Goal: Information Seeking & Learning: Learn about a topic

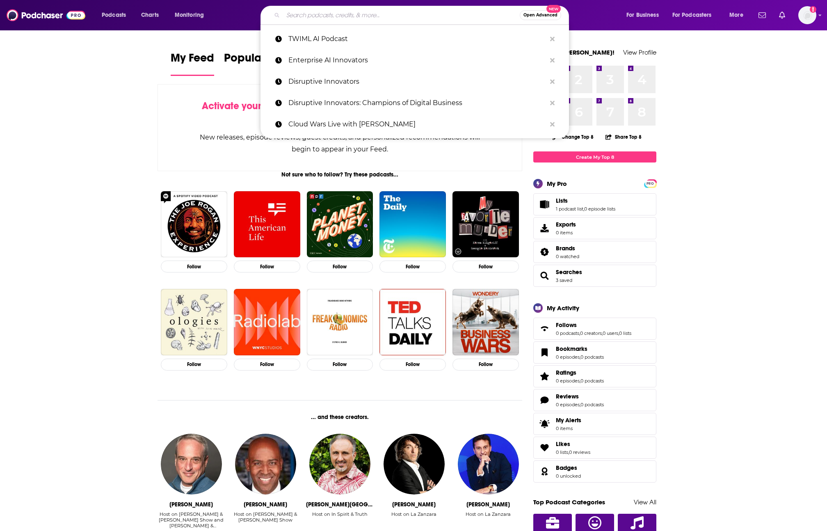
click at [367, 18] on input "Search podcasts, credits, & more..." at bounding box center [401, 15] width 237 height 13
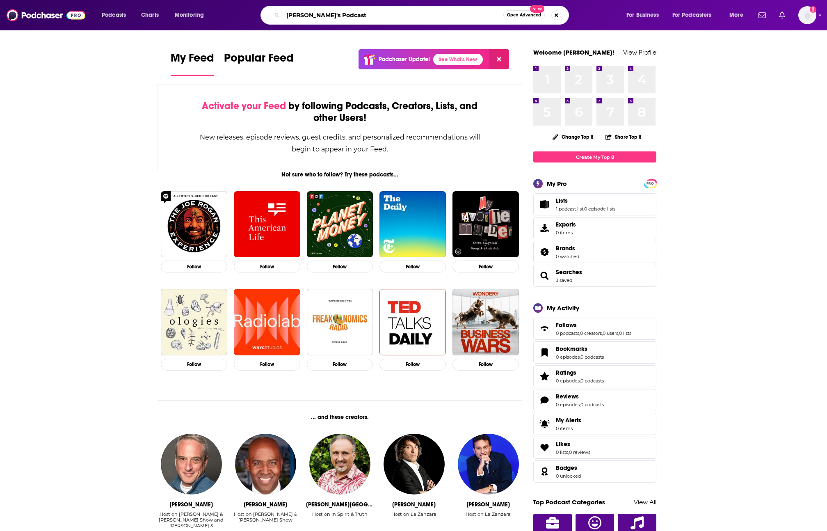
type input "Lenny's Podcast"
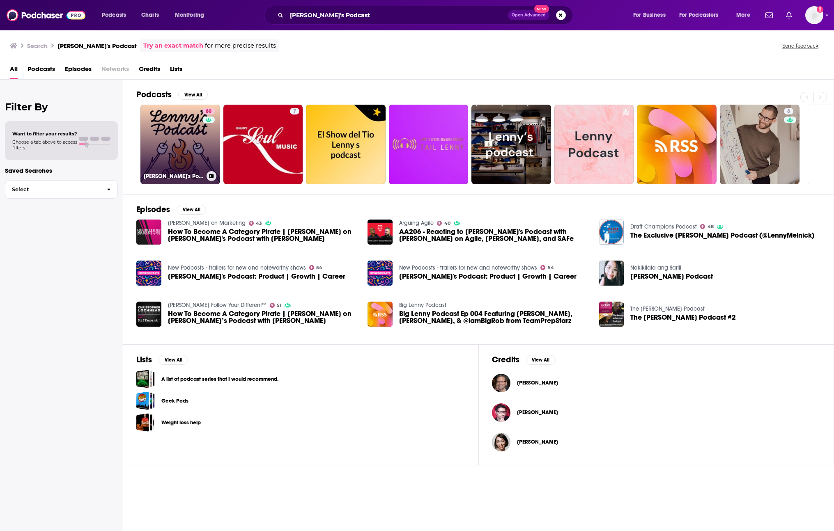
click at [183, 144] on link "80 Lenny's Podcast: Product | Career | Growth" at bounding box center [180, 145] width 80 height 80
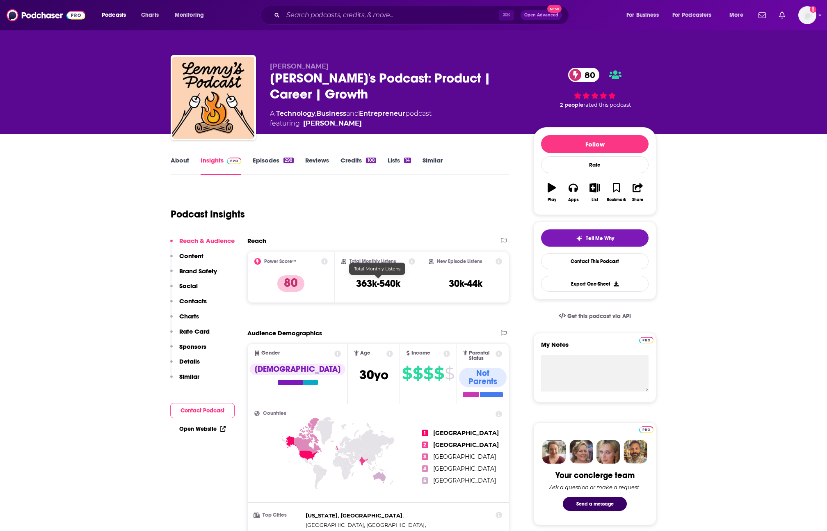
click at [375, 285] on h3 "363k-540k" at bounding box center [378, 283] width 44 height 12
copy div "363k-540k"
click at [431, 155] on div "About Insights Episodes 298 Reviews Credits 108 Lists 14 Similar" at bounding box center [340, 165] width 339 height 20
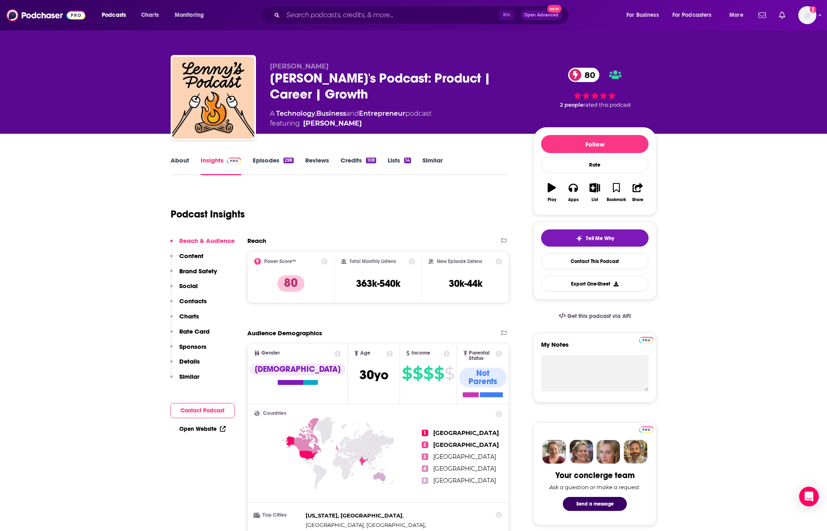
click at [428, 159] on link "Similar" at bounding box center [433, 165] width 20 height 19
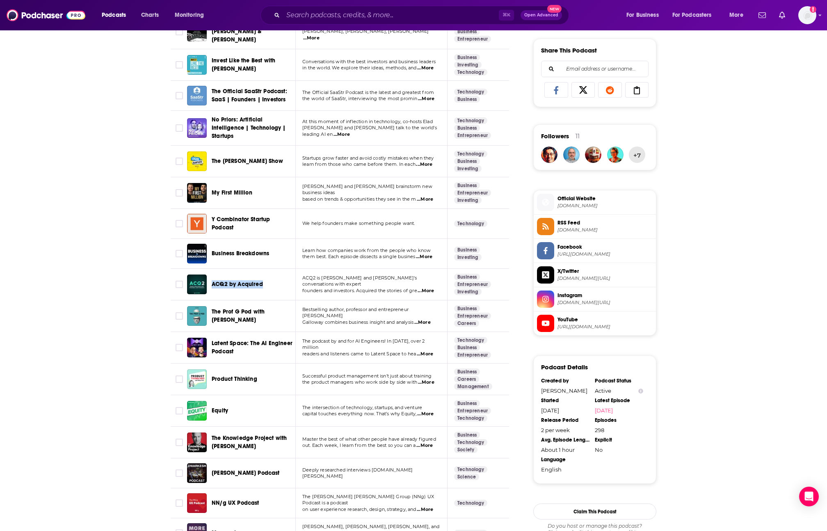
scroll to position [508, 0]
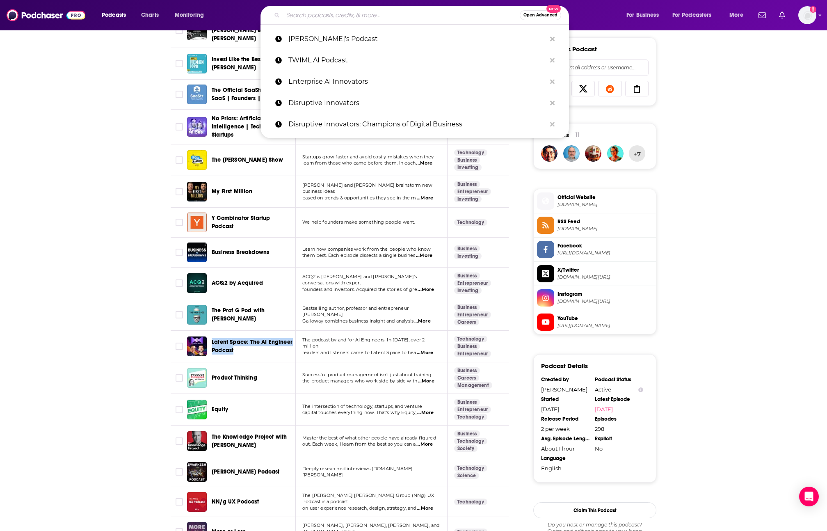
click at [328, 14] on input "Search podcasts, credits, & more..." at bounding box center [401, 15] width 237 height 13
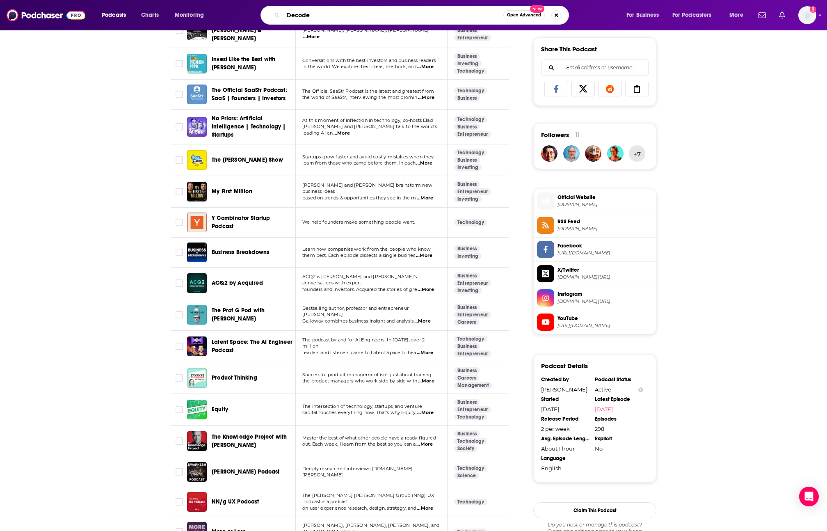
type input "Decoder"
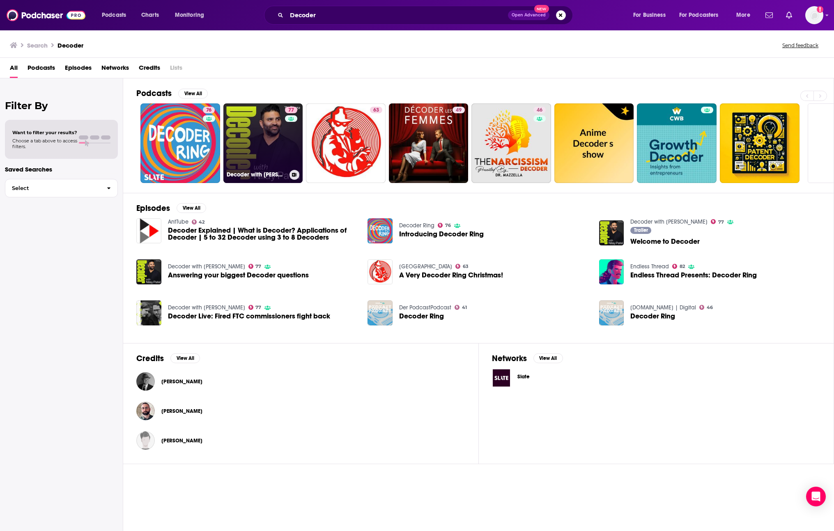
click at [259, 140] on link "77 Decoder with Nilay Patel" at bounding box center [263, 143] width 80 height 80
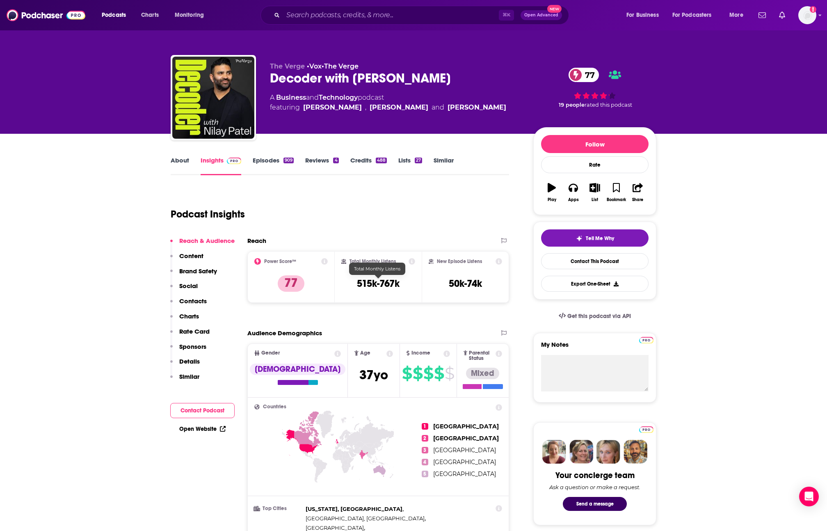
click at [362, 285] on h3 "515k-767k" at bounding box center [378, 283] width 43 height 12
copy div "515k-767k"
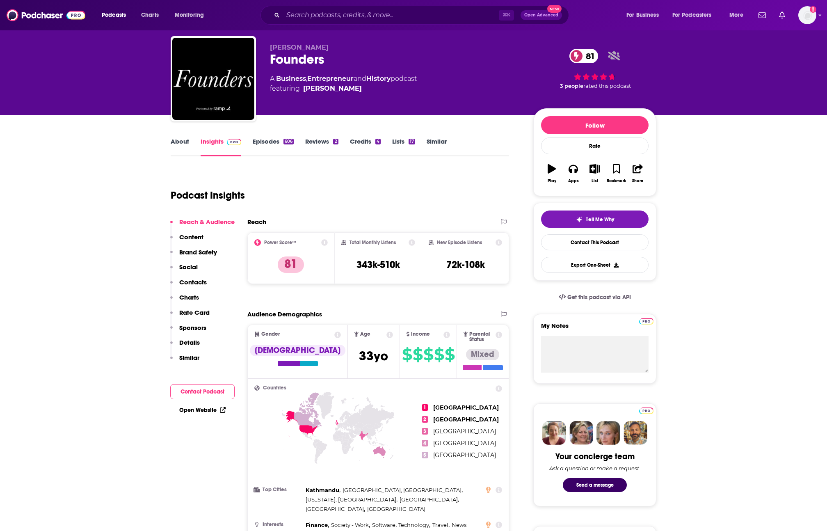
scroll to position [7, 0]
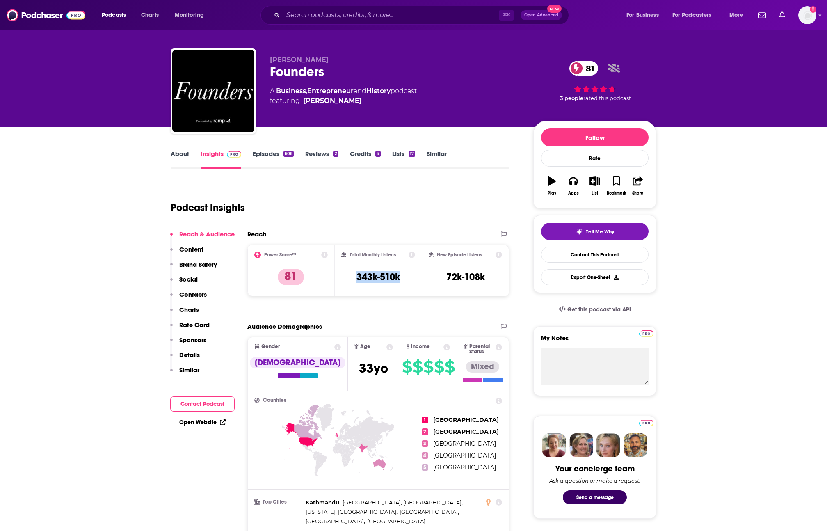
drag, startPoint x: 351, startPoint y: 276, endPoint x: 402, endPoint y: 274, distance: 51.3
click at [402, 274] on div "Total Monthly Listens 343k-510k" at bounding box center [378, 271] width 74 height 38
click at [181, 155] on link "About" at bounding box center [180, 159] width 18 height 19
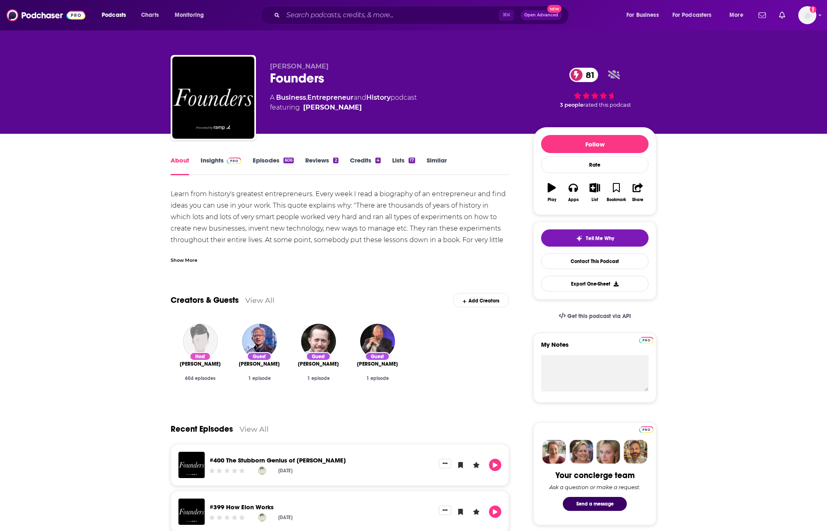
click at [218, 167] on link "Insights" at bounding box center [221, 165] width 41 height 19
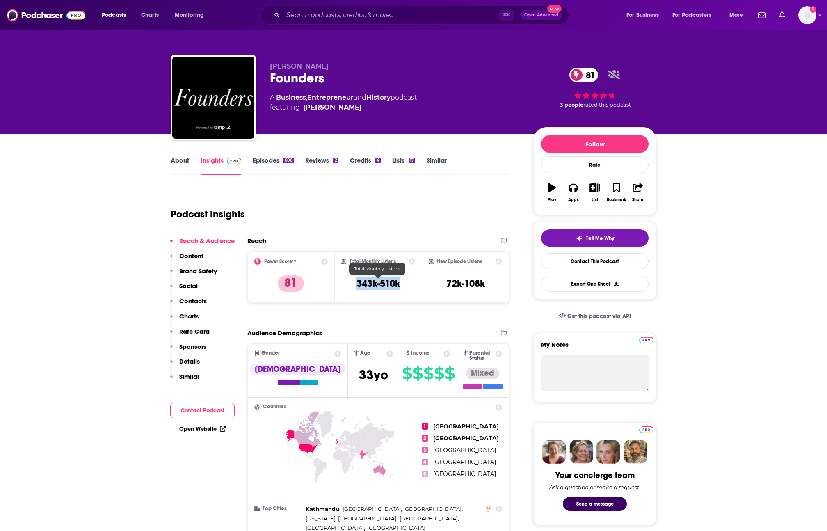
drag, startPoint x: 407, startPoint y: 283, endPoint x: 355, endPoint y: 286, distance: 52.2
click at [355, 286] on div "Total Monthly Listens 343k-510k" at bounding box center [378, 277] width 74 height 38
copy h3 "343k-510k"
click at [264, 161] on link "Episodes 606" at bounding box center [273, 165] width 41 height 19
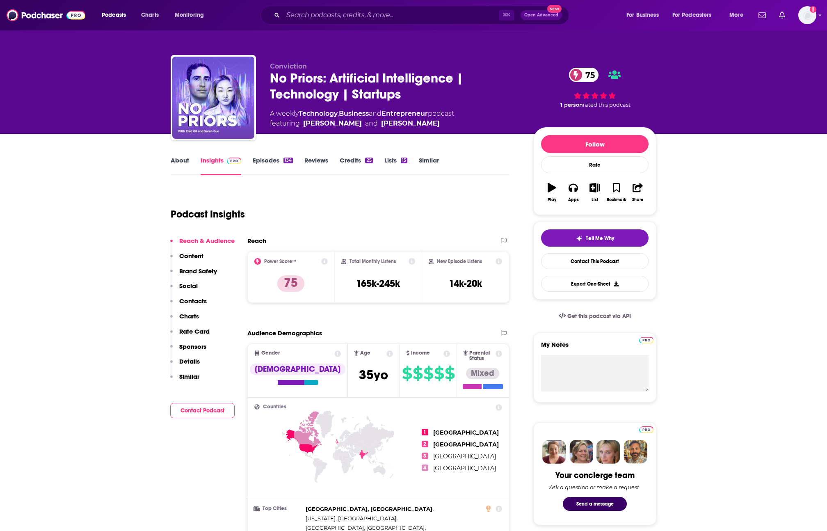
click at [265, 159] on link "Episodes 134" at bounding box center [273, 165] width 40 height 19
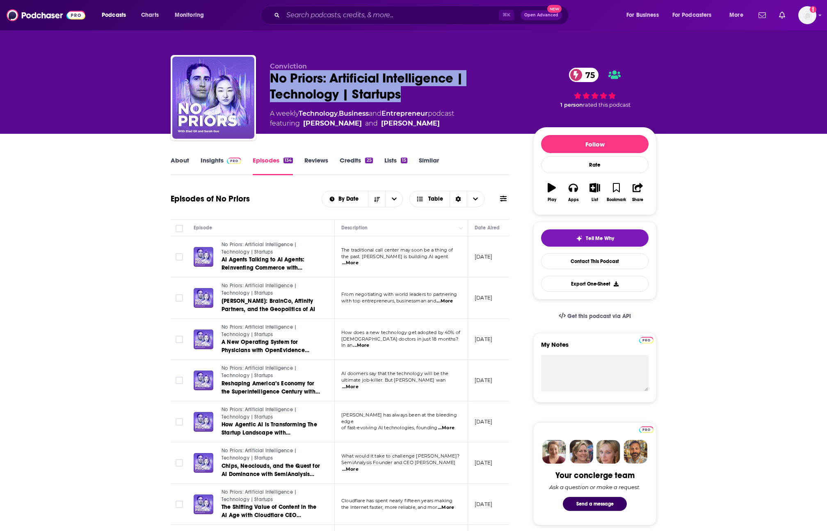
drag, startPoint x: 419, startPoint y: 95, endPoint x: 264, endPoint y: 80, distance: 155.4
click at [264, 80] on div "Conviction No Priors: Artificial Intelligence | Technology | Startups 75 A week…" at bounding box center [414, 99] width 486 height 89
copy h2 "No Priors: Artificial Intelligence | Technology | Startups"
click at [179, 160] on link "About" at bounding box center [180, 165] width 18 height 19
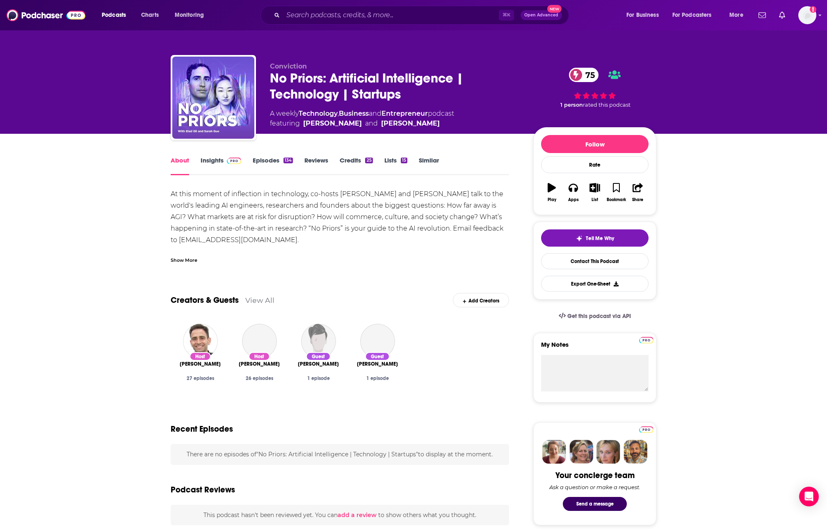
click at [211, 163] on link "Insights" at bounding box center [221, 165] width 41 height 19
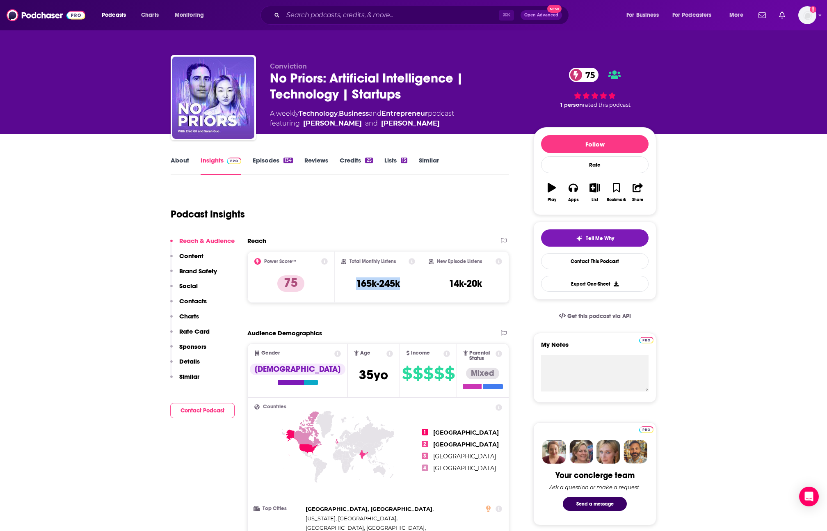
drag, startPoint x: 408, startPoint y: 286, endPoint x: 354, endPoint y: 284, distance: 54.2
click at [354, 284] on div "Total Monthly Listens 165k-245k" at bounding box center [378, 277] width 74 height 38
copy h3 "165k-245k"
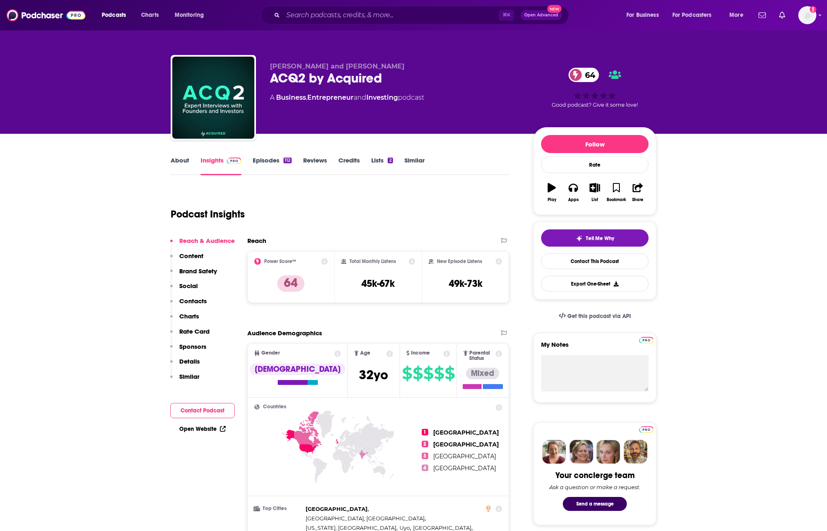
click at [267, 164] on link "Episodes 112" at bounding box center [272, 165] width 39 height 19
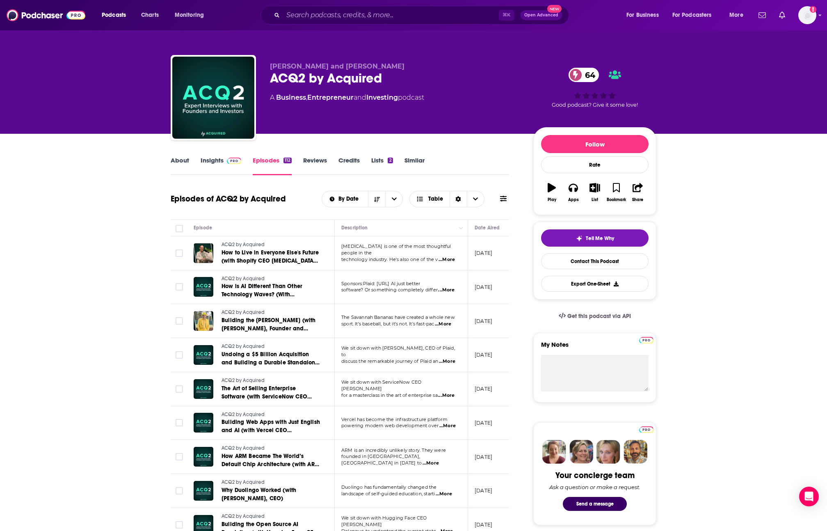
click at [413, 83] on div "ACQ2 by Acquired 64" at bounding box center [395, 78] width 250 height 16
drag, startPoint x: 396, startPoint y: 81, endPoint x: 272, endPoint y: 76, distance: 124.5
click at [272, 76] on div "ACQ2 by Acquired 64" at bounding box center [395, 78] width 250 height 16
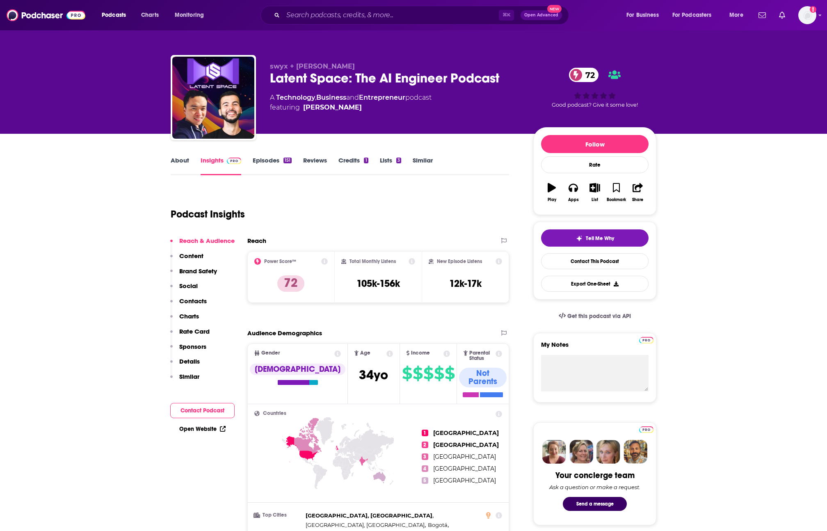
click at [263, 157] on link "Episodes 151" at bounding box center [272, 165] width 39 height 19
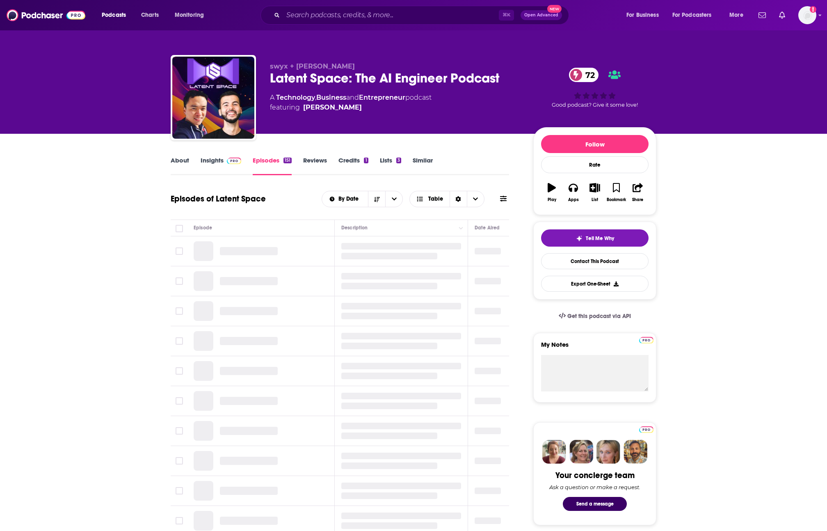
click at [216, 160] on link "Insights" at bounding box center [221, 165] width 41 height 19
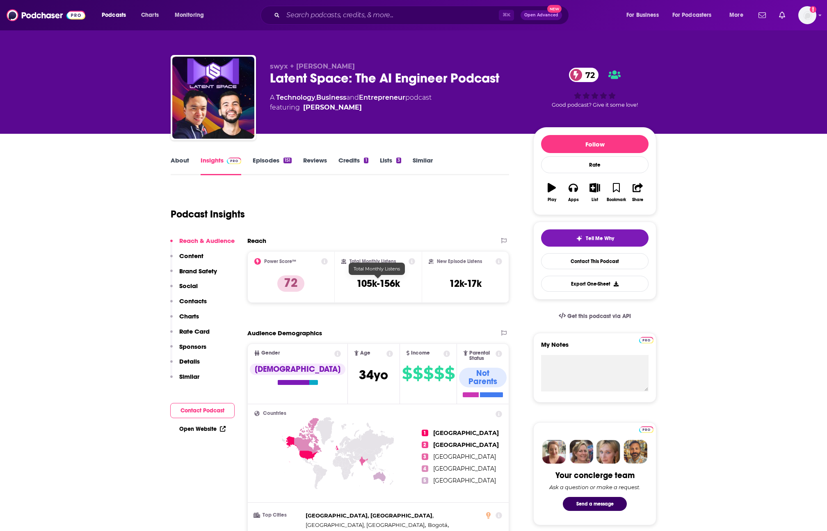
click at [371, 282] on h3 "105k-156k" at bounding box center [379, 283] width 44 height 12
click at [369, 289] on div "Total Monthly Listens 105k-156k" at bounding box center [378, 277] width 74 height 38
click at [372, 284] on h3 "105k-156k" at bounding box center [379, 283] width 44 height 12
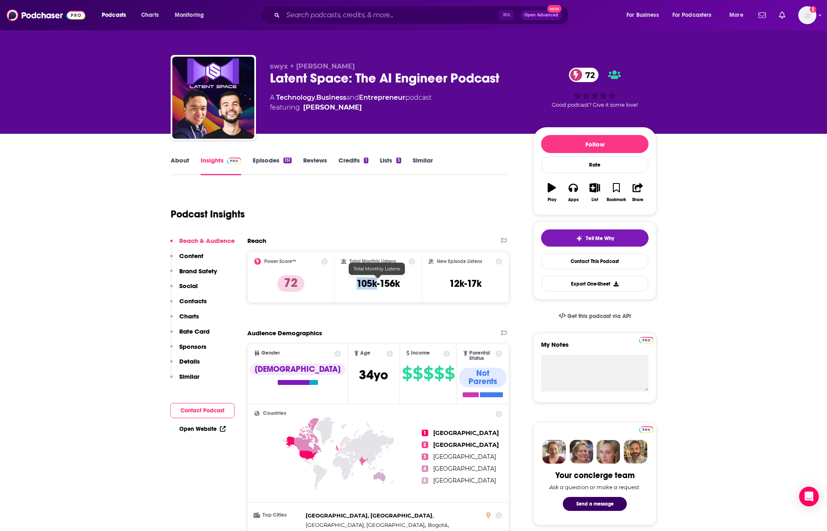
click at [372, 284] on h3 "105k-156k" at bounding box center [379, 283] width 44 height 12
copy div "105k-156k"
